Goal: Information Seeking & Learning: Learn about a topic

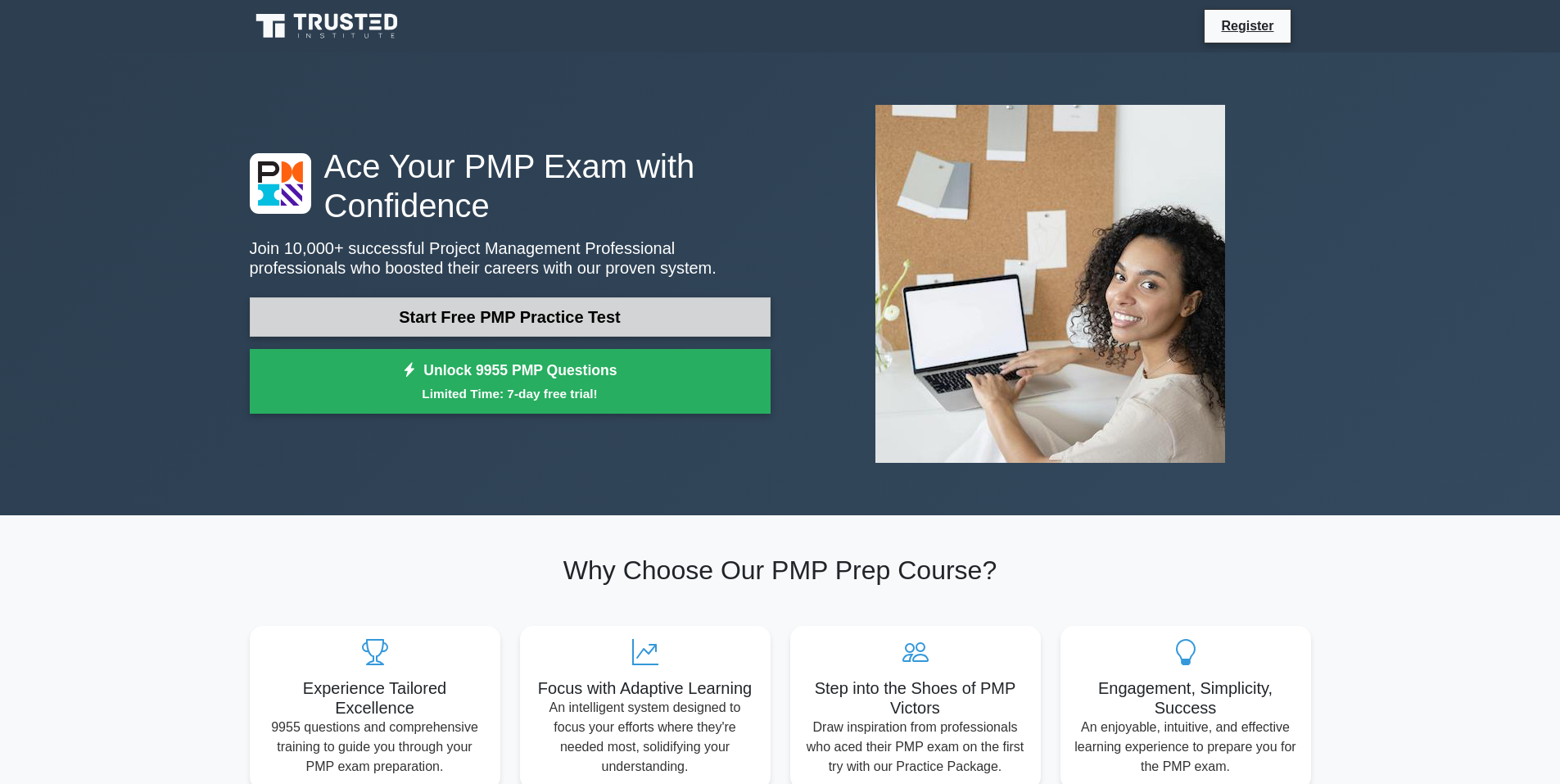
click at [420, 305] on link "Start Free PMP Practice Test" at bounding box center [510, 317] width 521 height 39
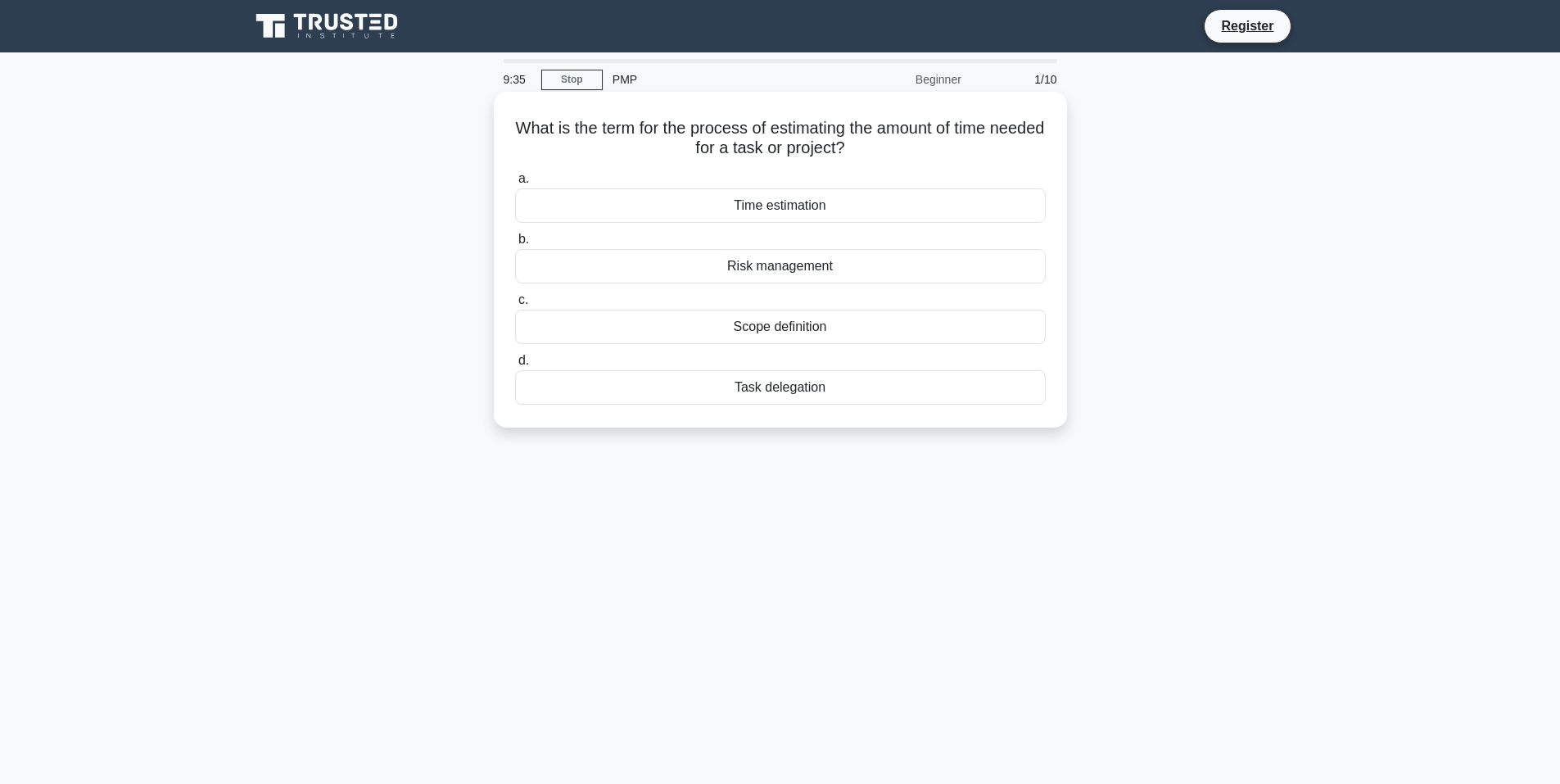
click at [721, 203] on div "Time estimation" at bounding box center [780, 205] width 530 height 35
click at [515, 184] on input "a. Time estimation" at bounding box center [515, 179] width 0 height 11
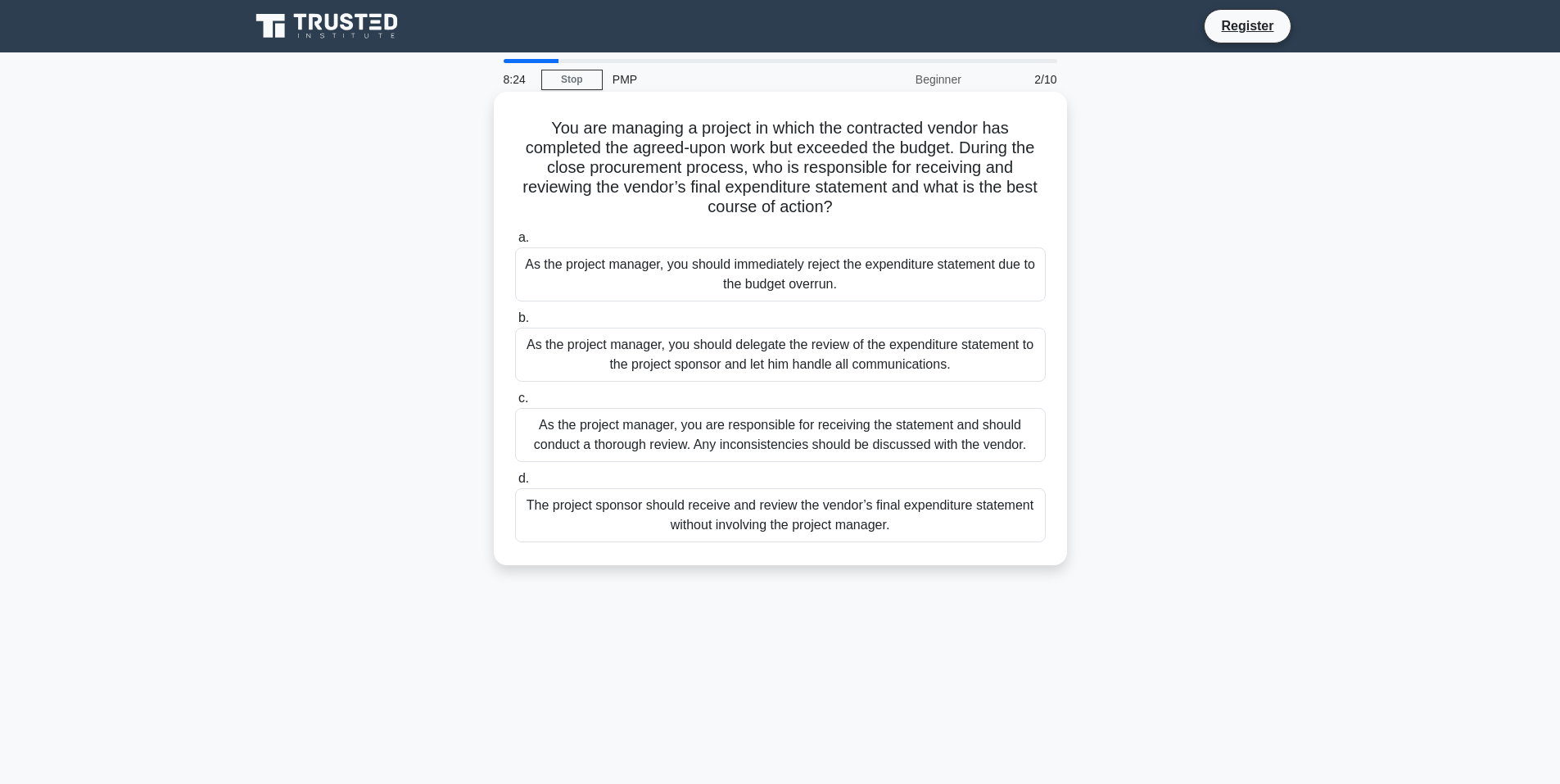
click at [730, 436] on div "As the project manager, you are responsible for receiving the statement and sho…" at bounding box center [780, 435] width 530 height 54
click at [515, 404] on input "c. As the project manager, you are responsible for receiving the statement and …" at bounding box center [515, 398] width 0 height 11
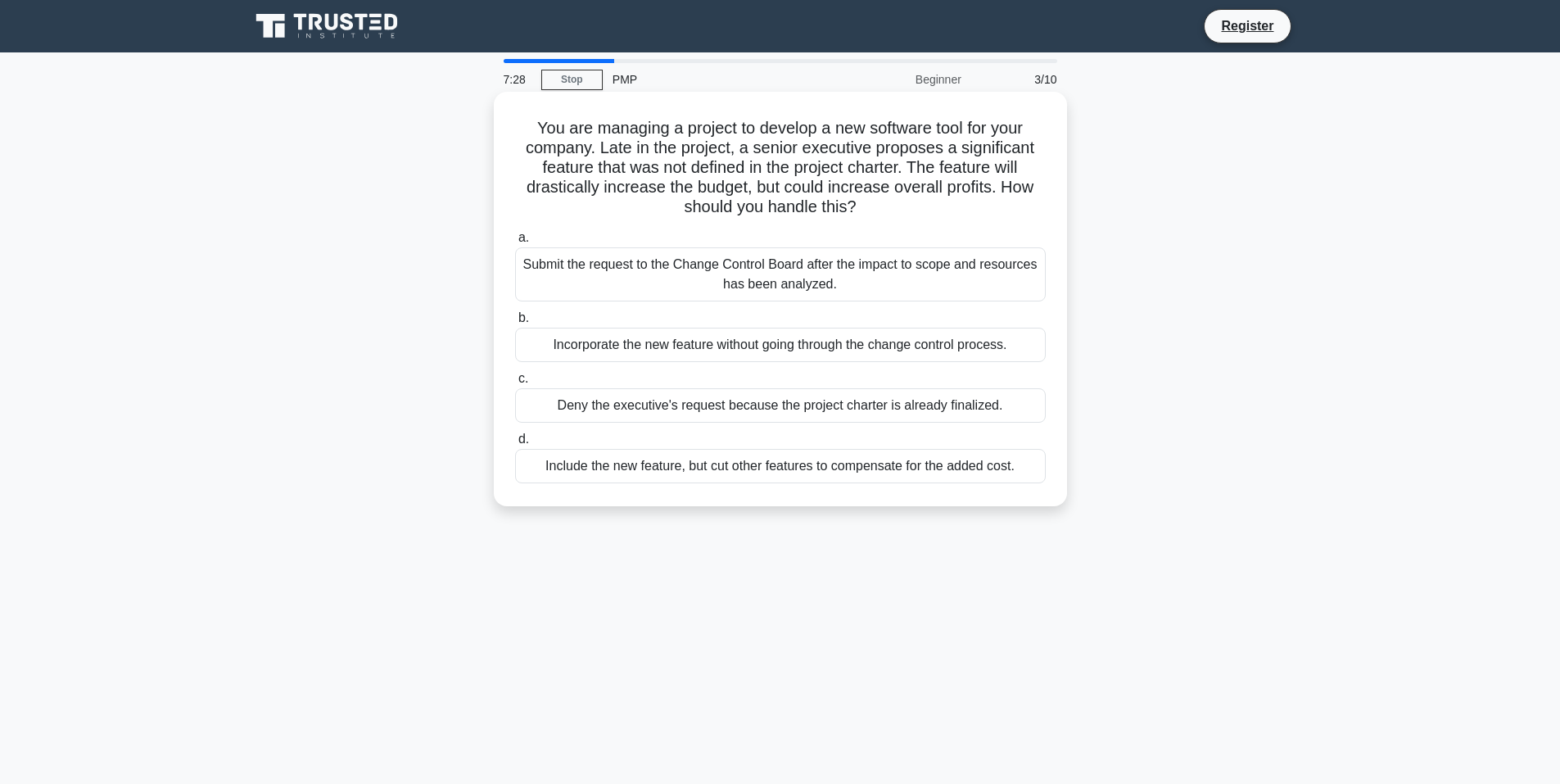
click at [647, 268] on div "Submit the request to the Change Control Board after the impact to scope and re…" at bounding box center [780, 274] width 530 height 54
click at [515, 243] on input "a. Submit the request to the Change Control Board after the impact to scope and…" at bounding box center [515, 238] width 0 height 11
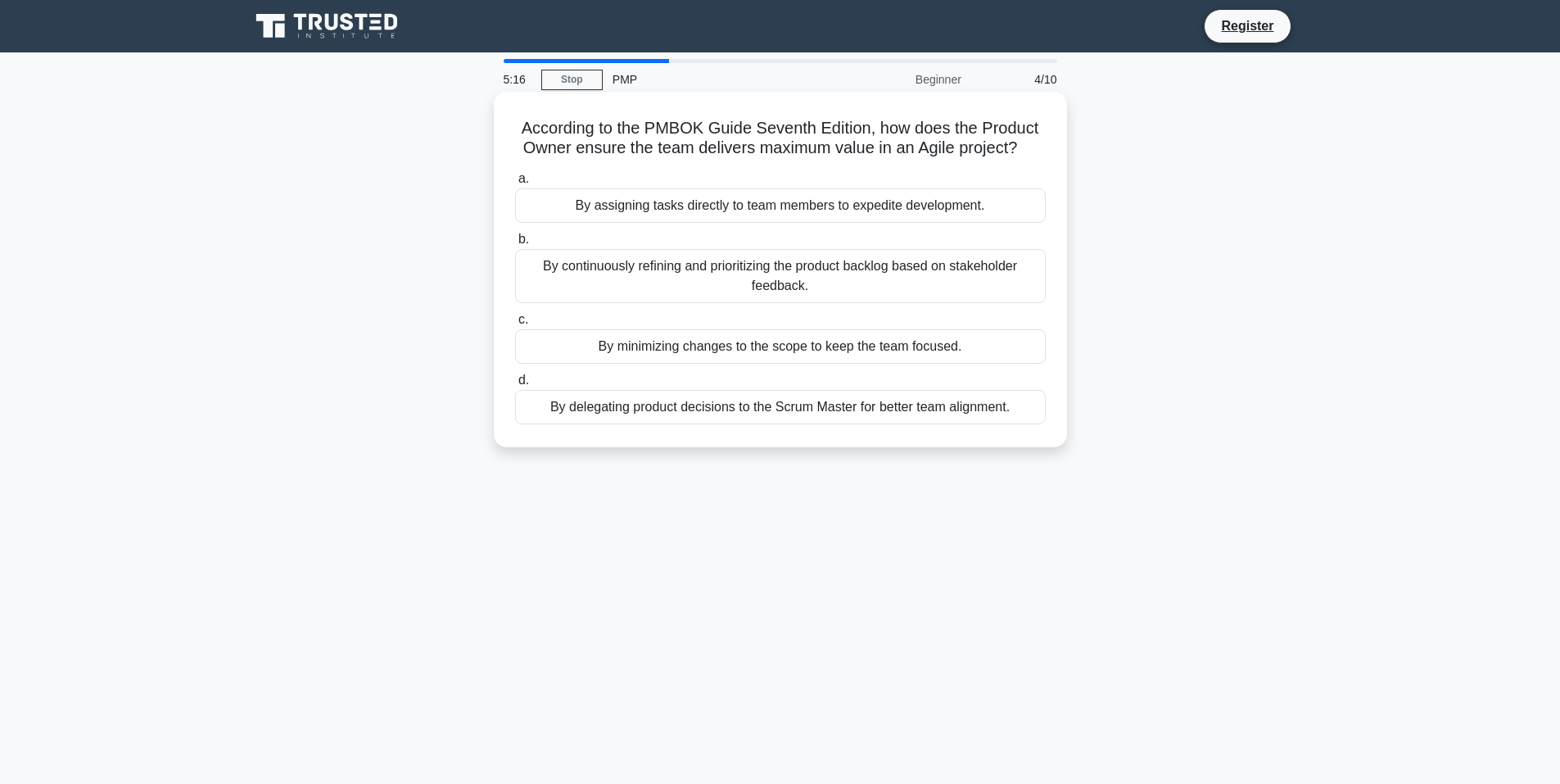
click at [676, 406] on div "By delegating product decisions to the Scrum Master for better team alignment." at bounding box center [780, 407] width 530 height 35
click at [515, 386] on input "d. By delegating product decisions to the Scrum Master for better team alignmen…" at bounding box center [515, 380] width 0 height 11
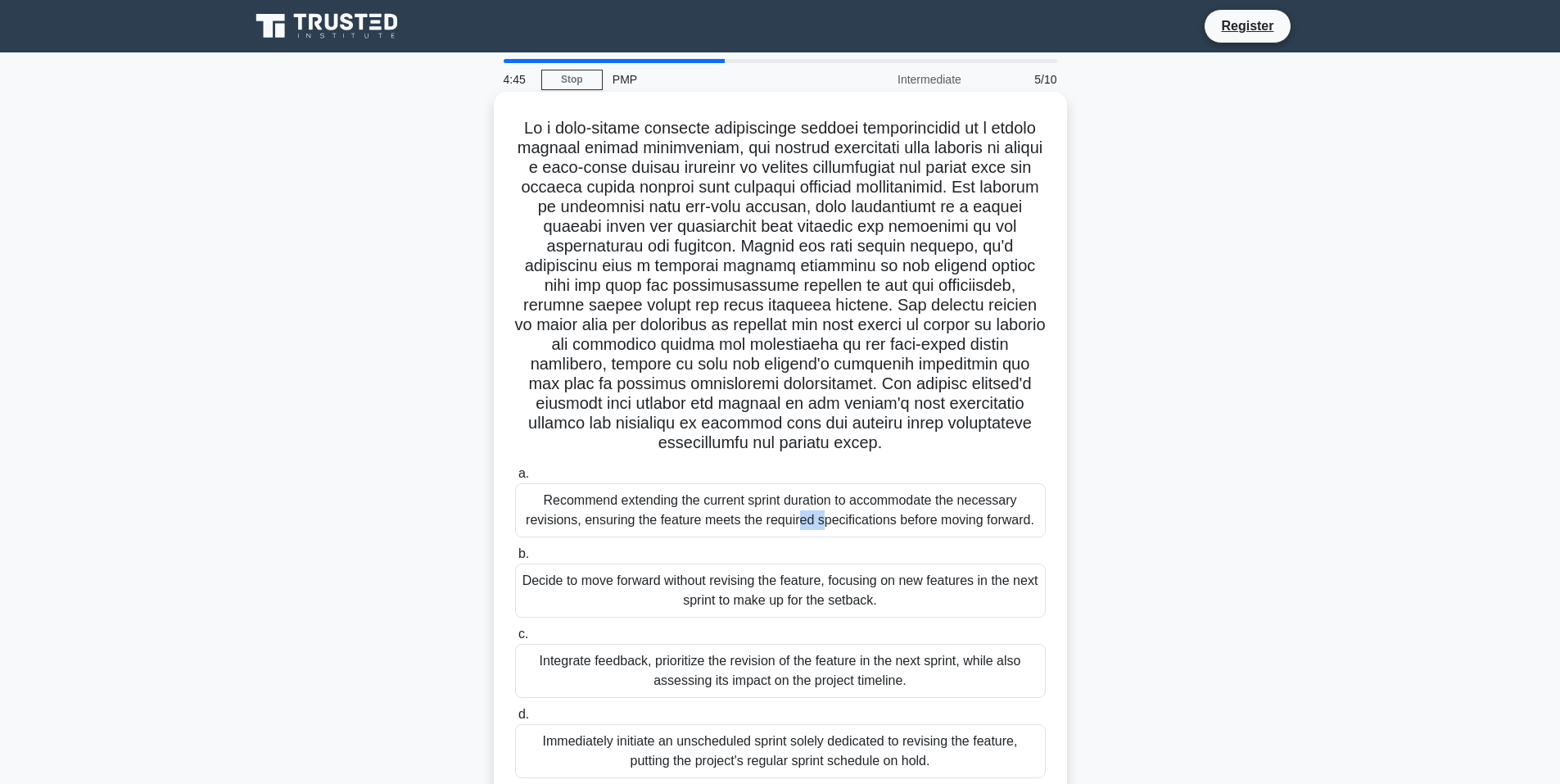
drag, startPoint x: 641, startPoint y: 498, endPoint x: 668, endPoint y: 509, distance: 29.2
click at [668, 509] on div "Recommend extending the current sprint duration to accommodate the necessary re…" at bounding box center [780, 510] width 530 height 54
click at [616, 203] on h5 ".spinner_0XTQ{transform-origin:center;animation:spinner_y6GP .75s linear infini…" at bounding box center [780, 286] width 534 height 336
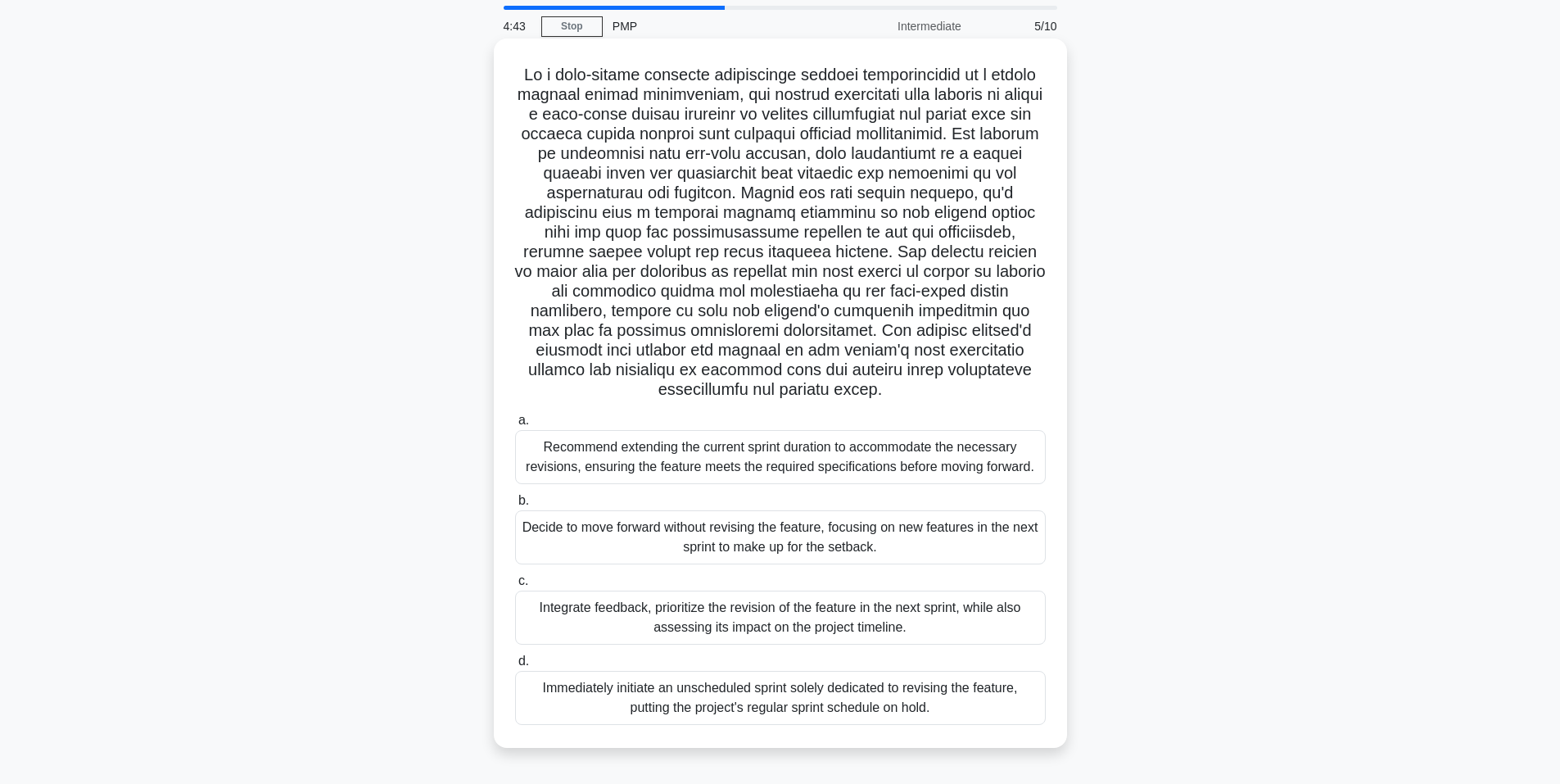
scroll to position [82, 0]
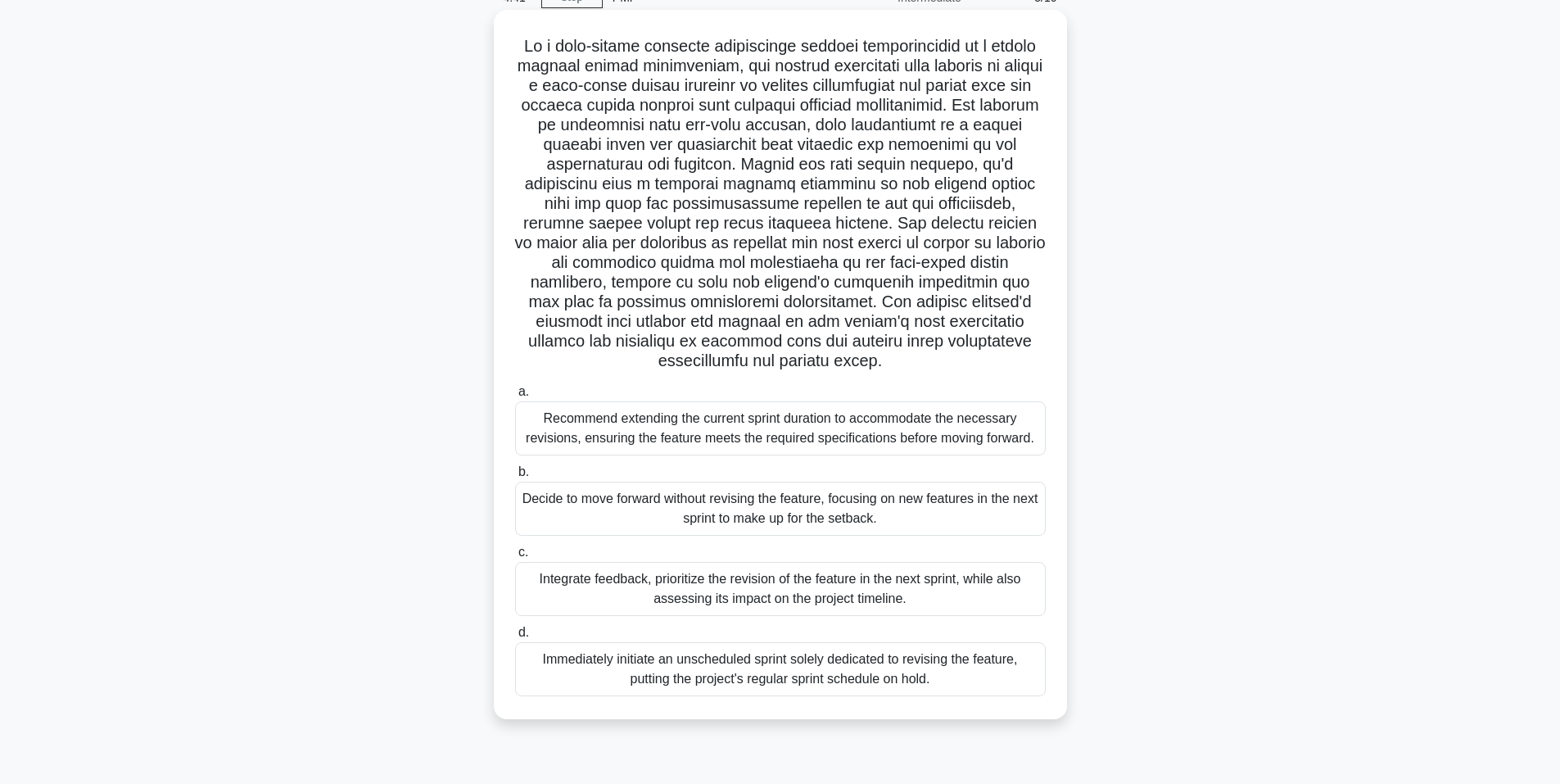
click at [679, 497] on div "Decide to move forward without revising the feature, focusing on new features i…" at bounding box center [780, 508] width 530 height 54
click at [515, 478] on input "b. Decide to move forward without revising the feature, focusing on new feature…" at bounding box center [515, 472] width 0 height 11
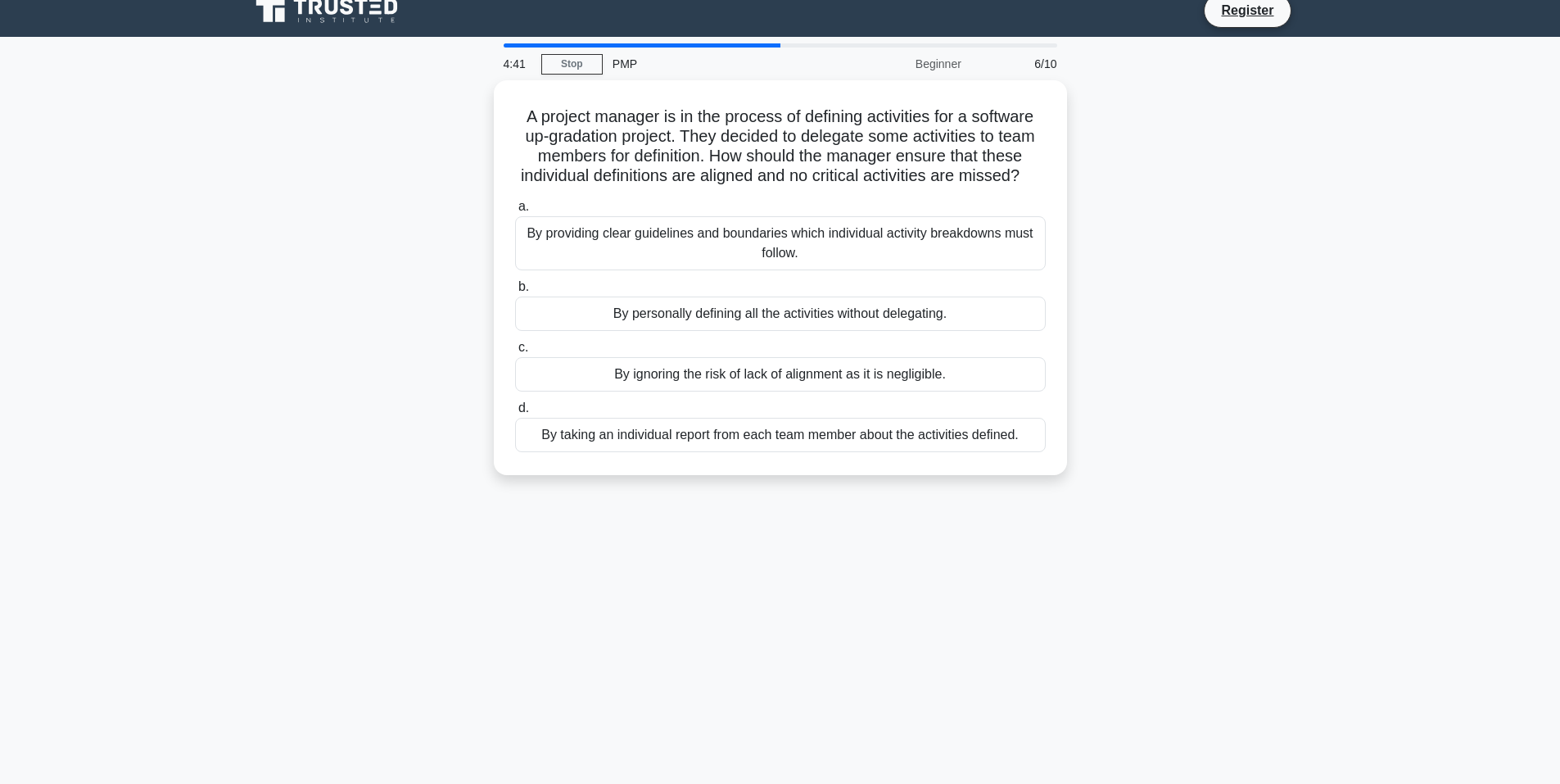
scroll to position [0, 0]
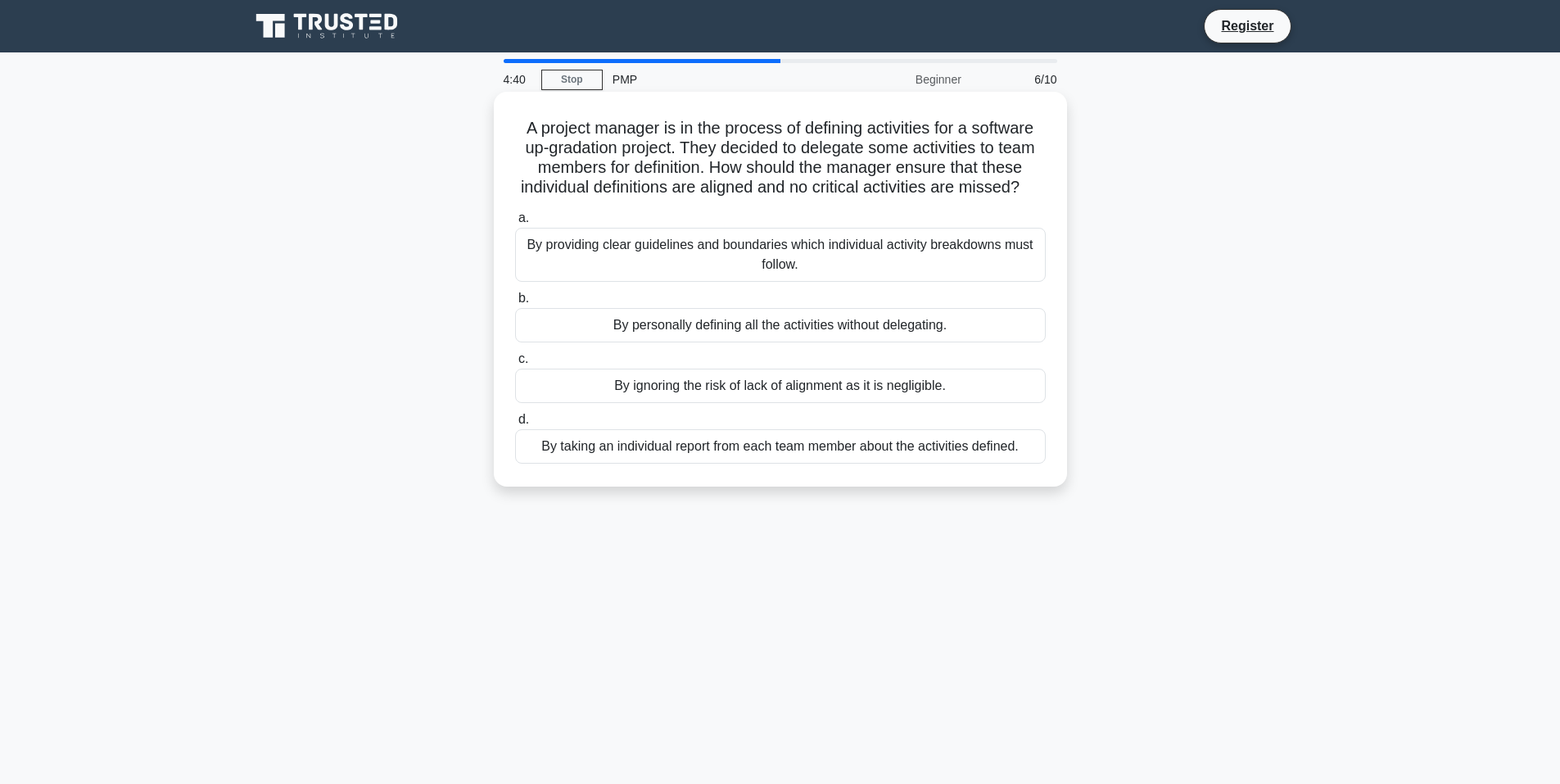
click at [679, 342] on div "By personally defining all the activities without delegating." at bounding box center [780, 325] width 530 height 35
click at [515, 304] on input "b. By personally defining all the activities without delegating." at bounding box center [515, 298] width 0 height 11
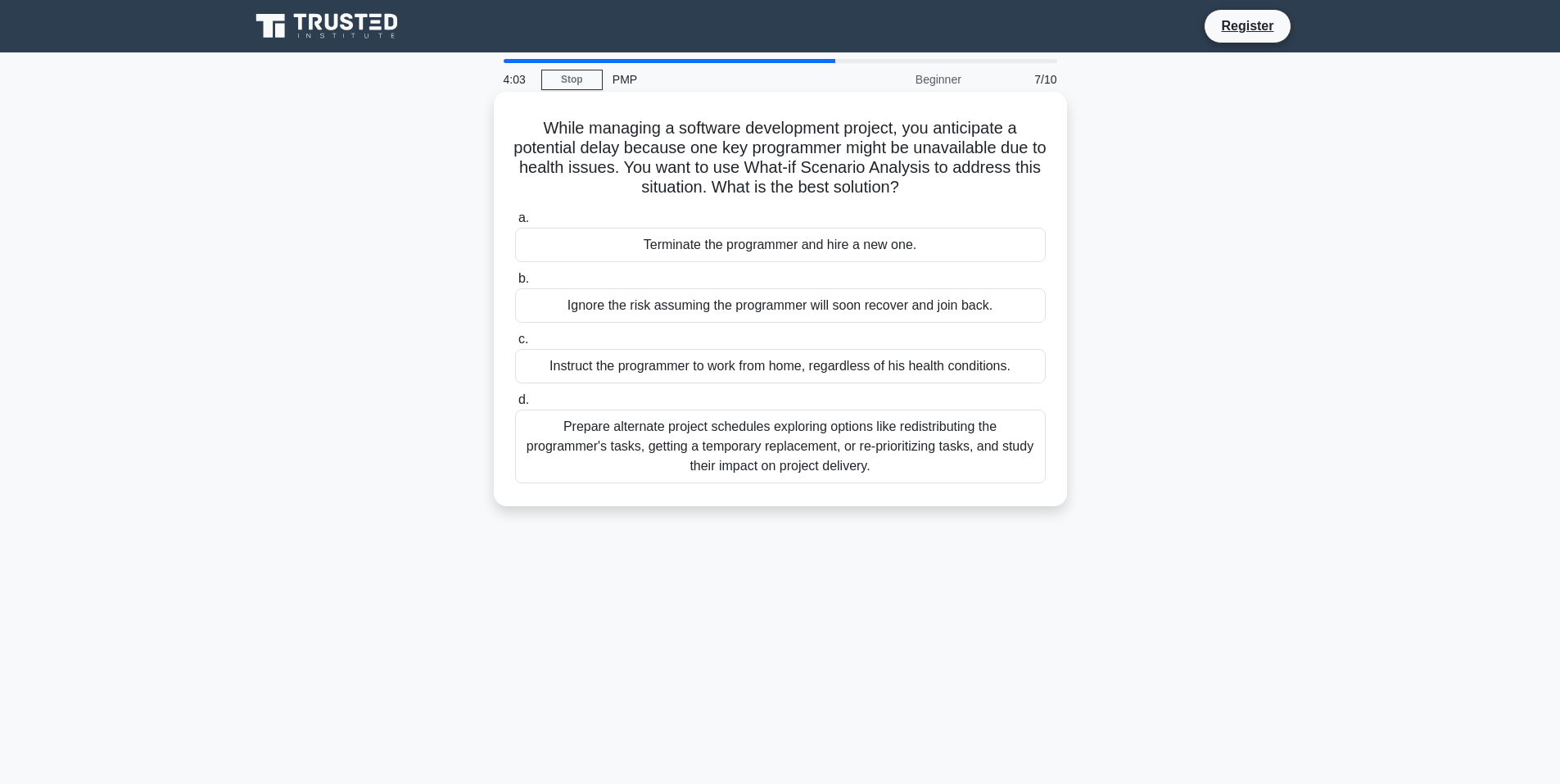
click at [790, 438] on div "Prepare alternate project schedules exploring options like redistributing the p…" at bounding box center [780, 446] width 530 height 74
click at [515, 405] on input "d. Prepare alternate project schedules exploring options like redistributing th…" at bounding box center [515, 400] width 0 height 11
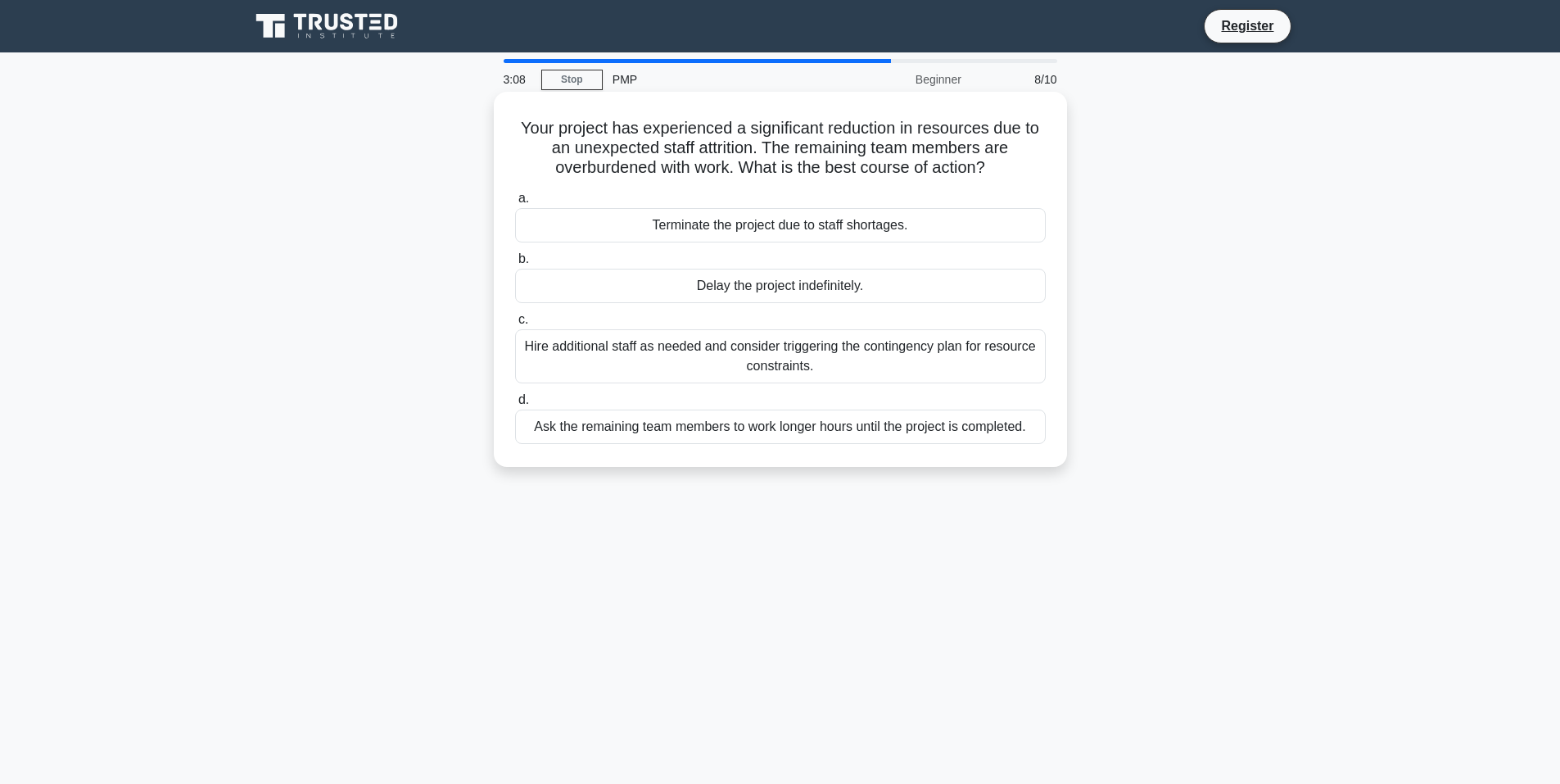
click at [691, 361] on div "Hire additional staff as needed and consider triggering the contingency plan fo…" at bounding box center [780, 356] width 530 height 54
click at [515, 325] on input "c. Hire additional staff as needed and consider triggering the contingency plan…" at bounding box center [515, 320] width 0 height 11
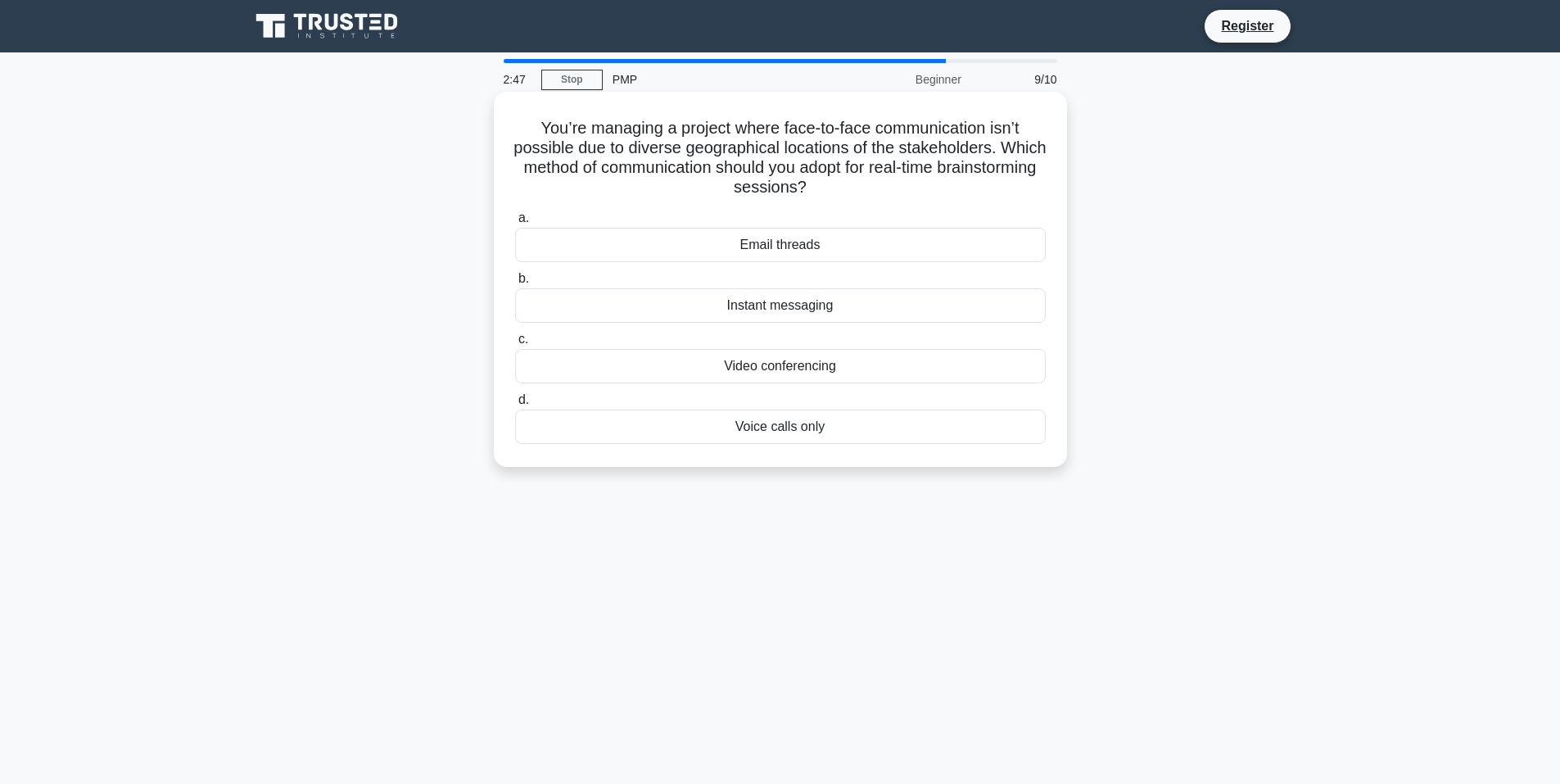
click at [797, 371] on div "Video conferencing" at bounding box center [780, 366] width 530 height 35
click at [515, 345] on input "c. Video conferencing" at bounding box center [515, 339] width 0 height 11
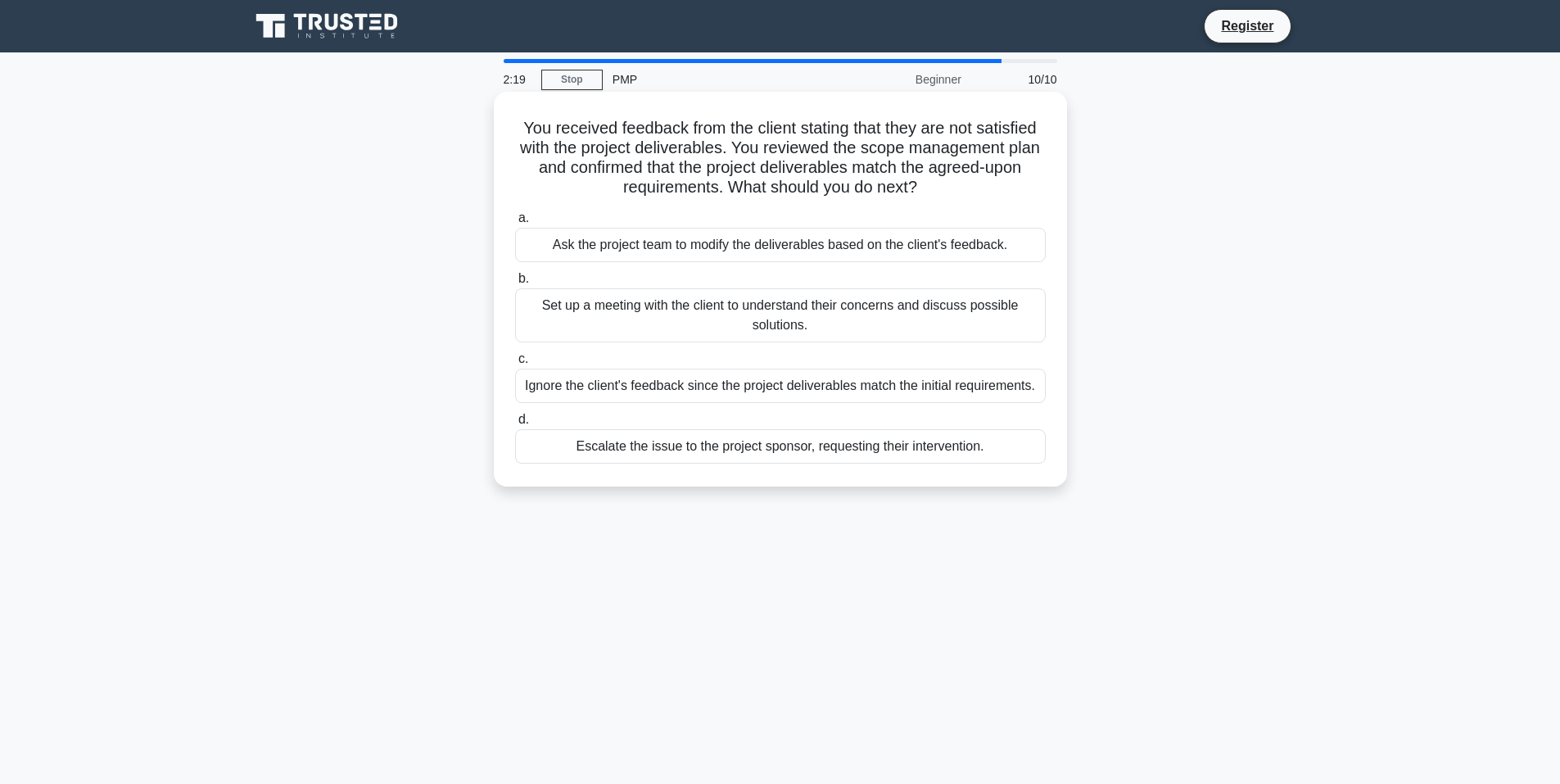
click at [766, 319] on div "Set up a meeting with the client to understand their concerns and discuss possi…" at bounding box center [780, 315] width 530 height 54
click at [515, 284] on input "b. Set up a meeting with the client to understand their concerns and discuss po…" at bounding box center [515, 279] width 0 height 11
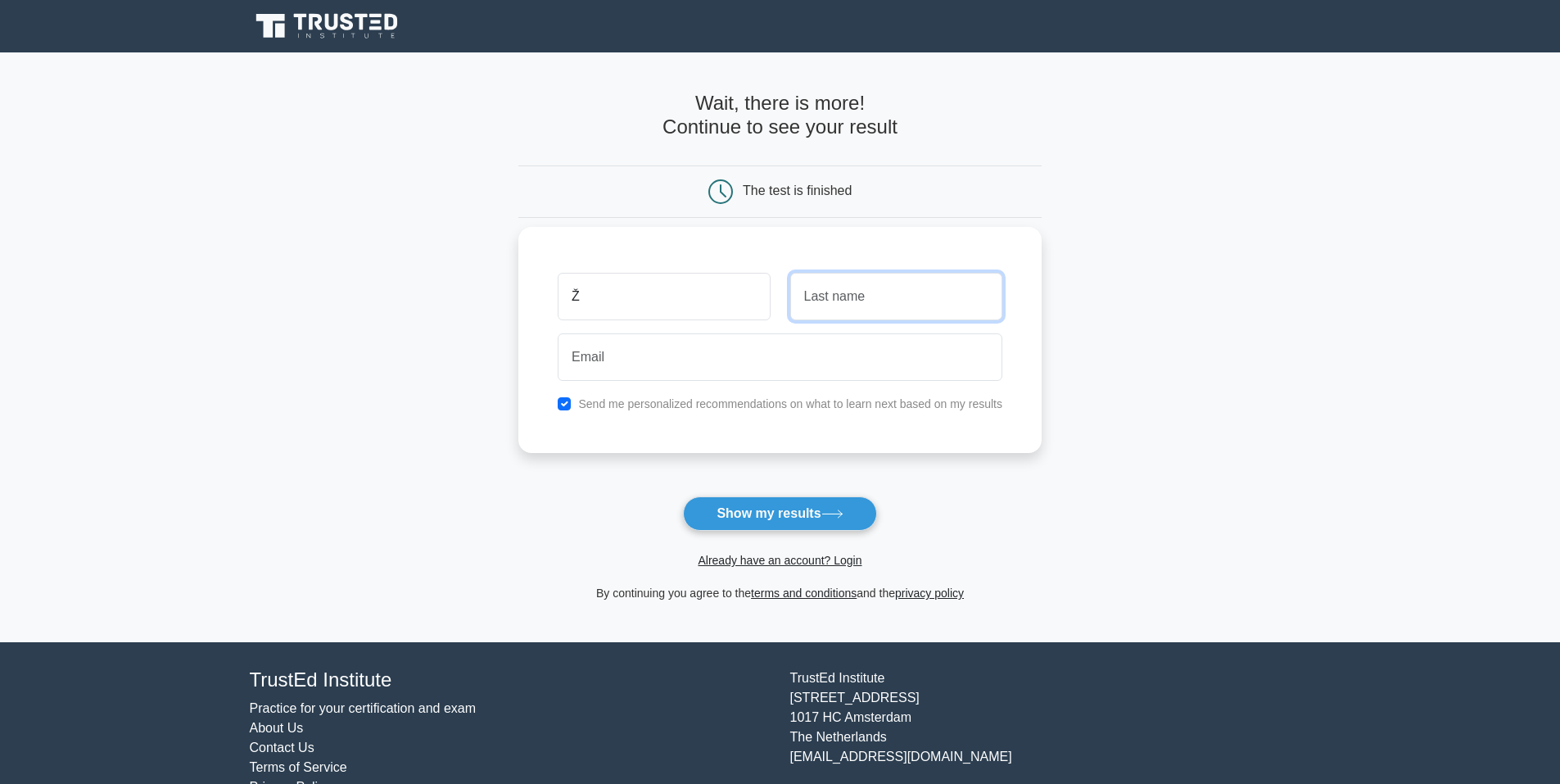
click at [888, 298] on input "text" at bounding box center [897, 296] width 213 height 47
click at [716, 300] on input "Ž" at bounding box center [664, 296] width 213 height 47
click at [683, 496] on button "Show my results" at bounding box center [780, 513] width 193 height 35
click at [619, 290] on input "Ž" at bounding box center [664, 296] width 213 height 47
type input "Žydrūnas"
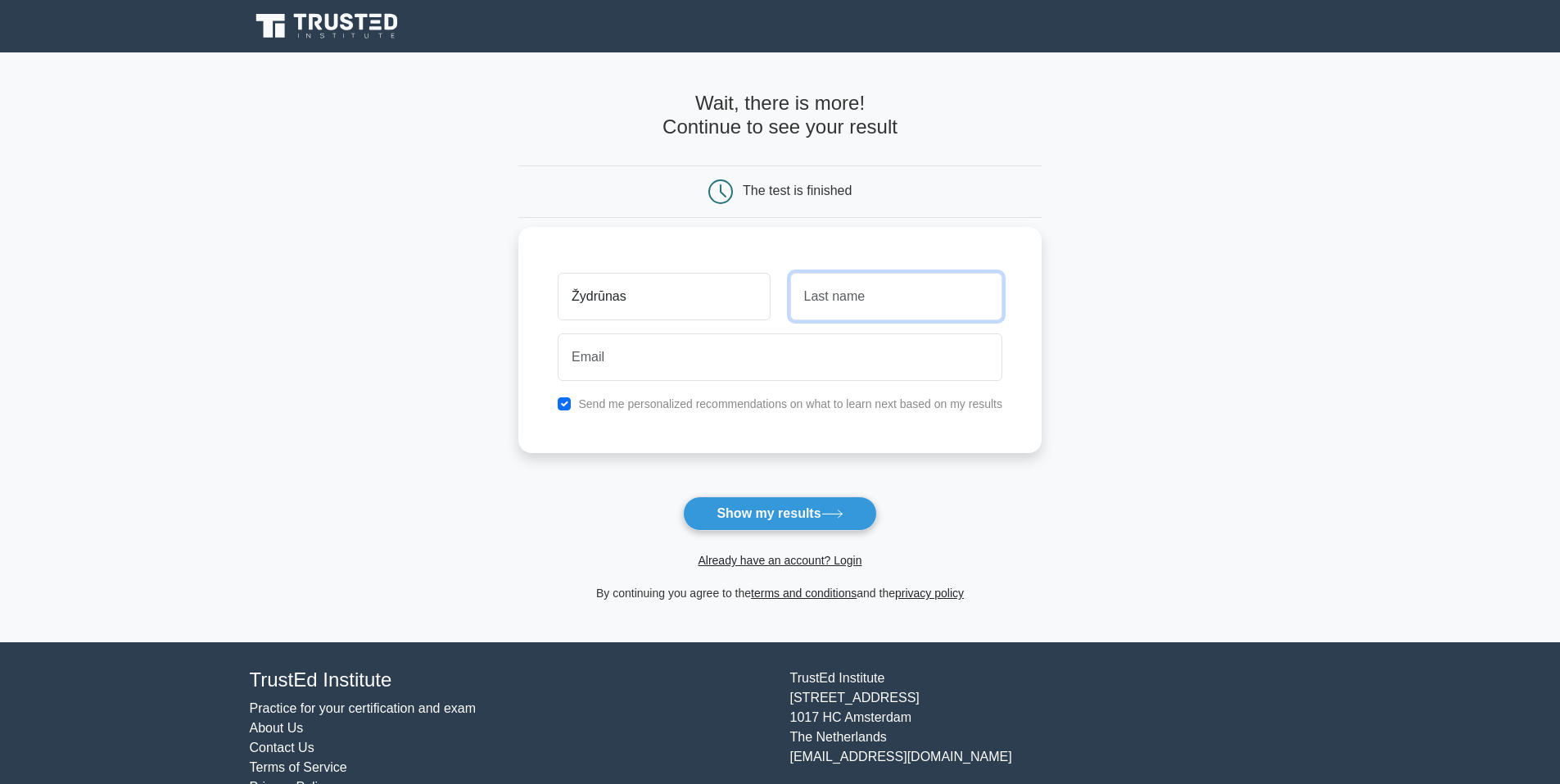
click at [864, 307] on input "text" at bounding box center [897, 296] width 213 height 47
type input "Urbonas"
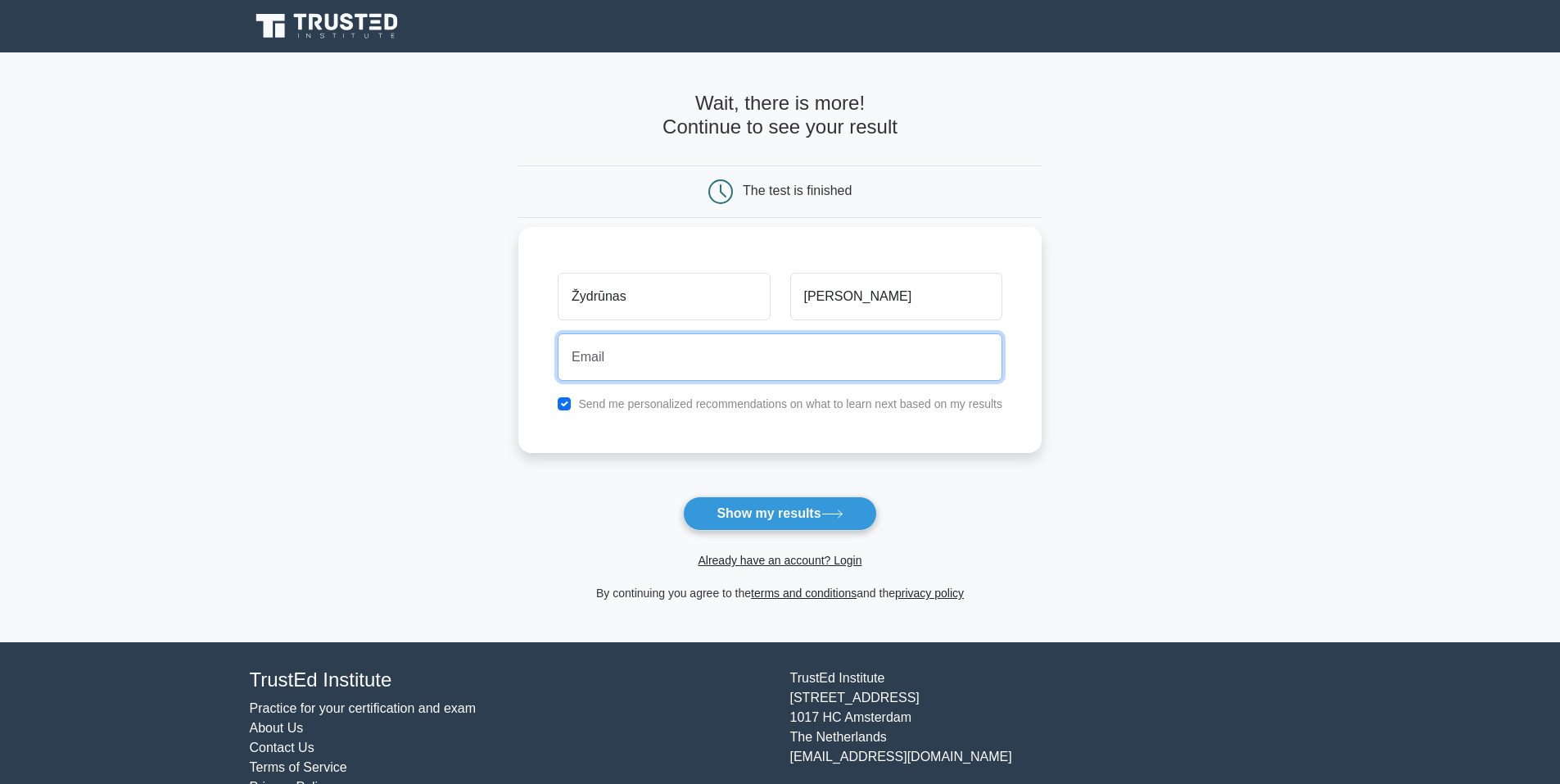
click at [745, 365] on input "email" at bounding box center [780, 356] width 445 height 47
type input "urbonaszydrunas@gmail.com"
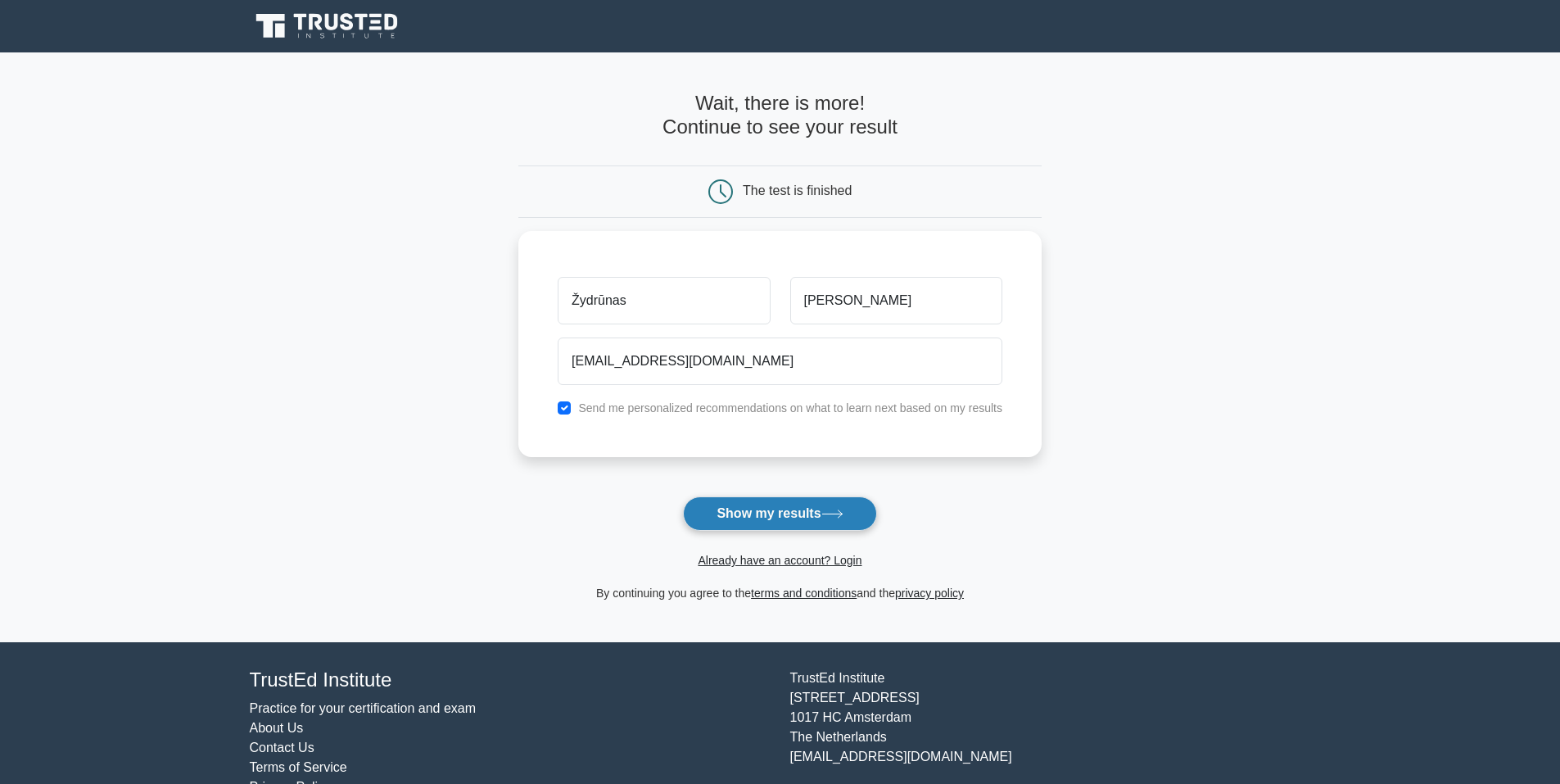
click at [769, 526] on button "Show my results" at bounding box center [780, 513] width 193 height 35
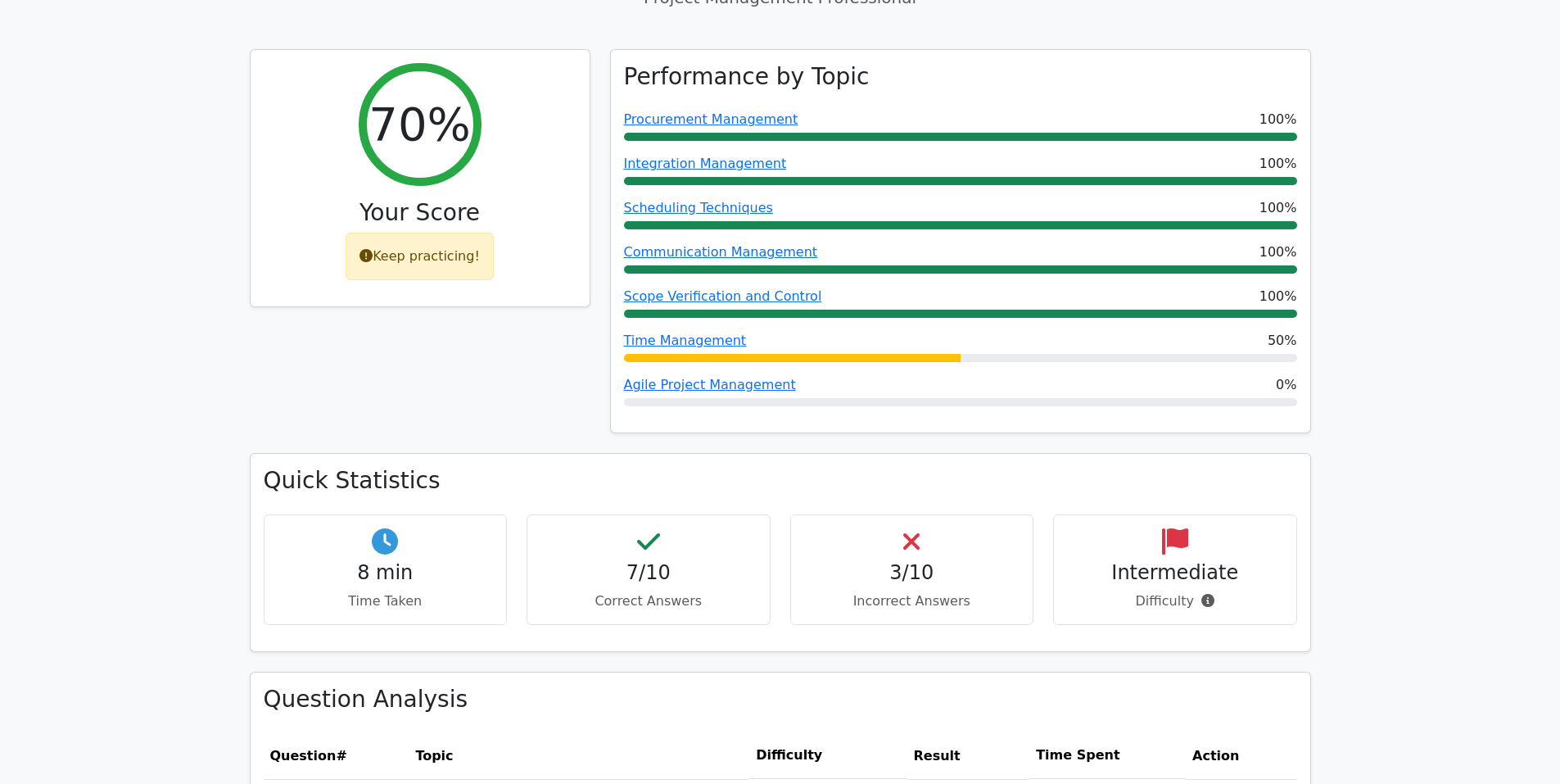
scroll to position [655, 0]
